Goal: Task Accomplishment & Management: Use online tool/utility

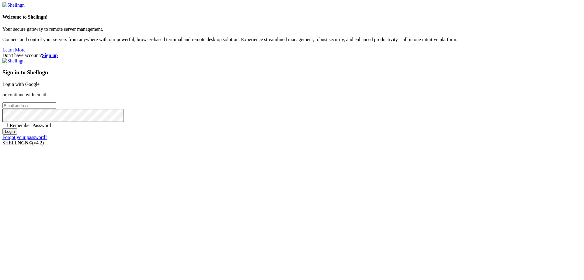
click at [40, 87] on link "Login with Google" at bounding box center [20, 84] width 37 height 5
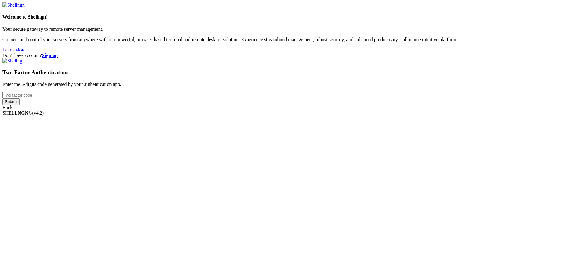
click at [56, 98] on input "number" at bounding box center [29, 95] width 54 height 6
type input "505528"
click at [2, 98] on input "Submit" at bounding box center [10, 101] width 17 height 6
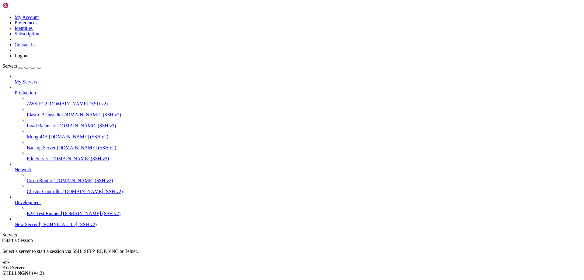
drag, startPoint x: 96, startPoint y: 21, endPoint x: 157, endPoint y: 18, distance: 61.9
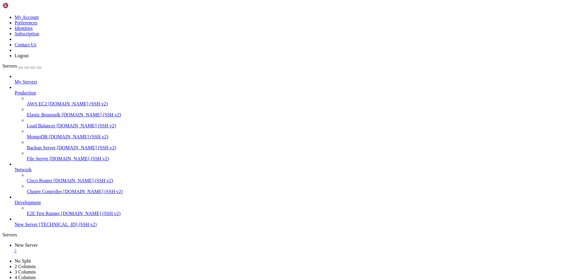
type input "/var/www/drupal_phonecardsite/sites/default/files/phonecard_images/packs"
